Goal: Communication & Community: Answer question/provide support

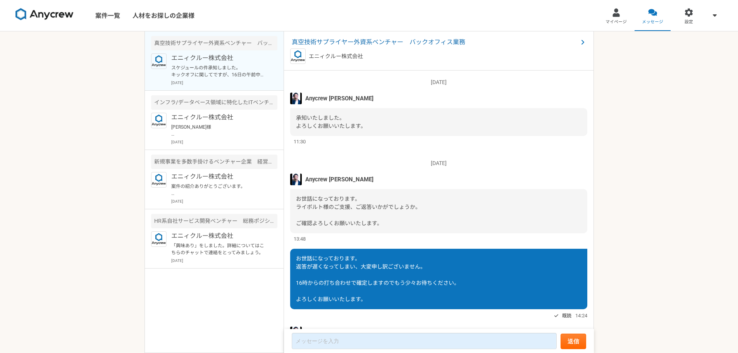
scroll to position [528, 0]
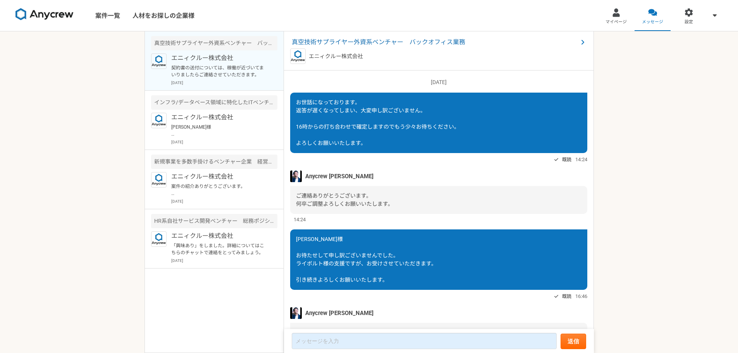
scroll to position [615, 0]
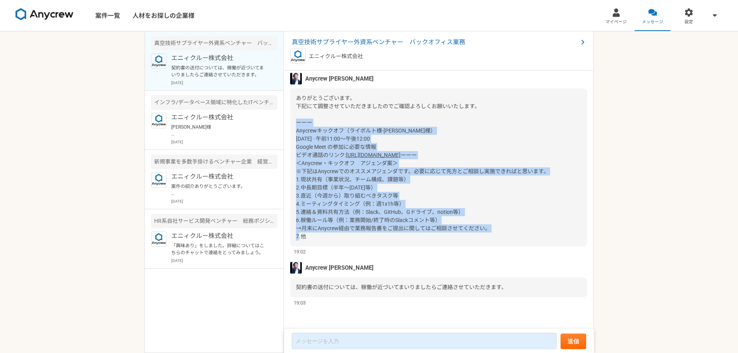
drag, startPoint x: 315, startPoint y: 243, endPoint x: 295, endPoint y: 122, distance: 122.5
click at [295, 122] on div "ありがとうございます。 下記にて調整させていただきましたのでご確認よろしくお願いいたします。 ーーー Anycrewキックオフ（ライボルト様-[PERSON_…" at bounding box center [438, 167] width 297 height 158
copy div "ーーー Anycrewキックオフ（ライボルト様-[PERSON_NAME]様） [DATE] · 午前11:00～午後12:00 Google Meet の参…"
click at [420, 186] on div "ありがとうございます。 下記にて調整させていただきましたのでご確認よろしくお願いいたします。 ーーー Anycrewキックオフ（ライボルト様-[PERSON_…" at bounding box center [438, 167] width 297 height 158
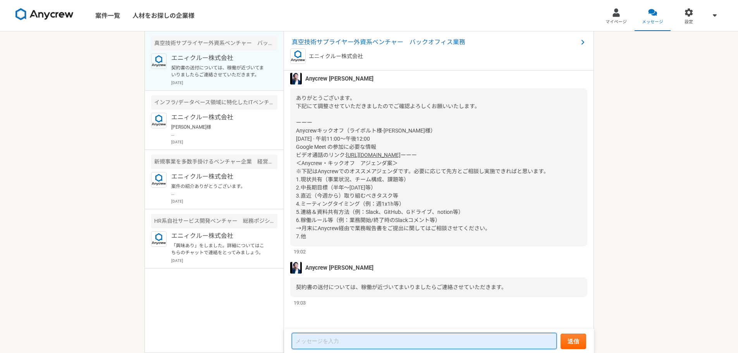
click at [317, 346] on textarea at bounding box center [424, 341] width 265 height 16
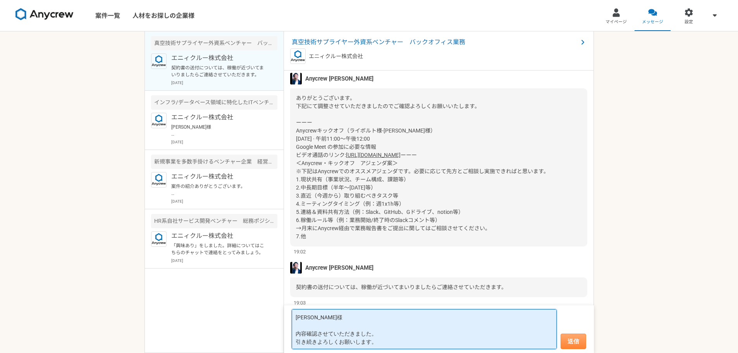
type textarea "[PERSON_NAME]様 内容確認させていただきました。 引き続きよろしくお願いします。"
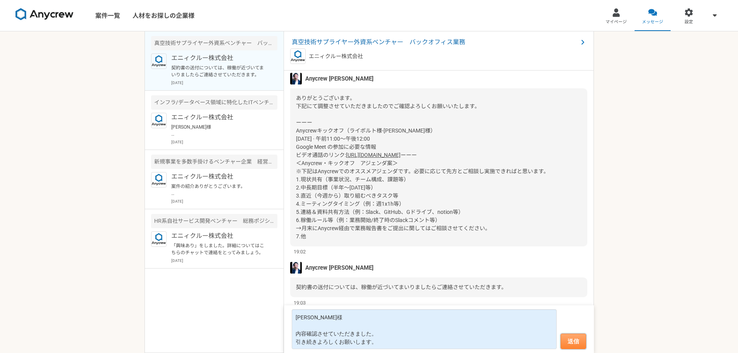
click at [578, 339] on button "送信" at bounding box center [574, 341] width 26 height 15
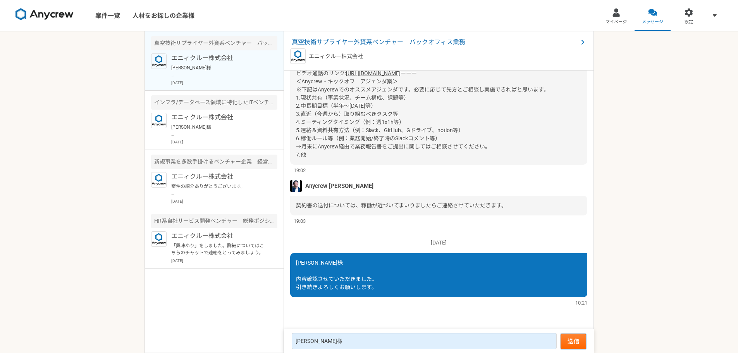
scroll to position [614, 0]
click at [315, 240] on div "[DATE] Anycrew [PERSON_NAME] ご連絡ありがとうございます。 何卒ご調整よろしくお願いいたします。 14:24 [PERSON_NA…" at bounding box center [439, 200] width 310 height 259
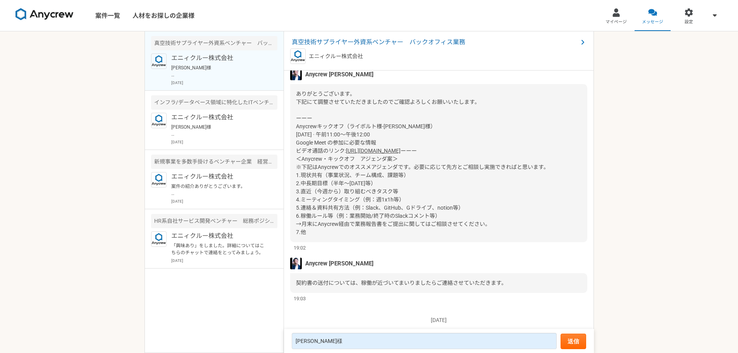
scroll to position [523, 0]
click at [435, 38] on span "真空技術サプライヤー外資系ベンチャー　バックオフィス業務" at bounding box center [435, 42] width 286 height 9
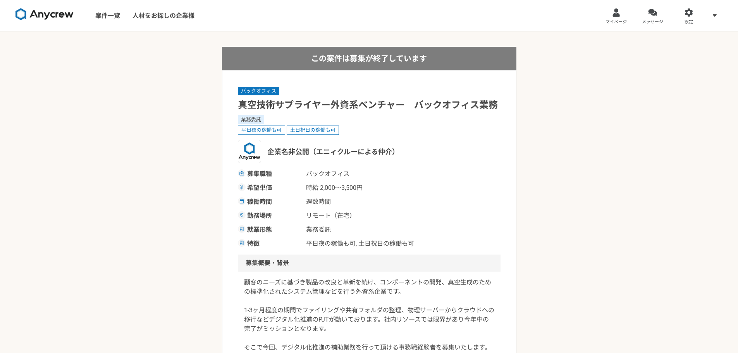
scroll to position [28, 0]
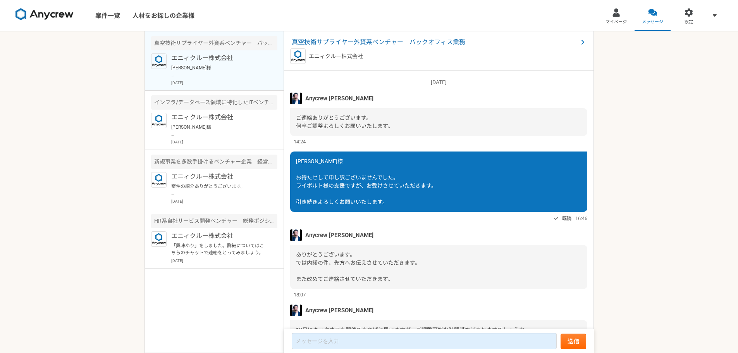
scroll to position [625, 0]
